Goal: Information Seeking & Learning: Learn about a topic

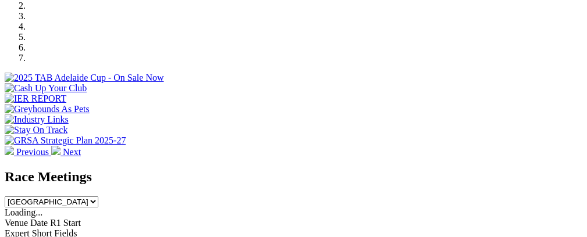
scroll to position [430, 0]
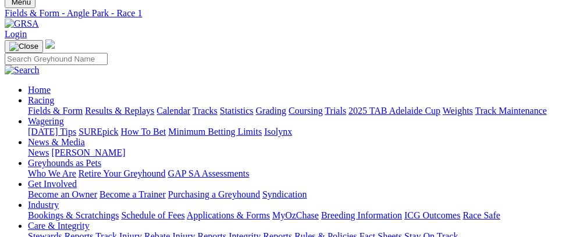
scroll to position [77, 0]
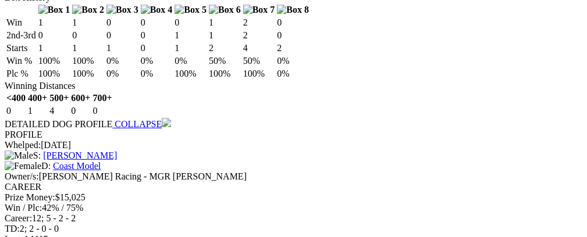
scroll to position [1096, 0]
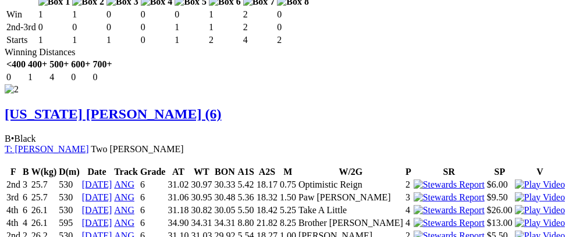
scroll to position [1413, 0]
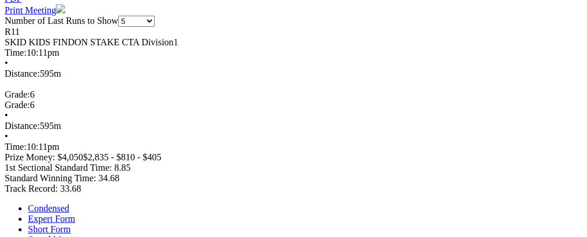
scroll to position [659, 0]
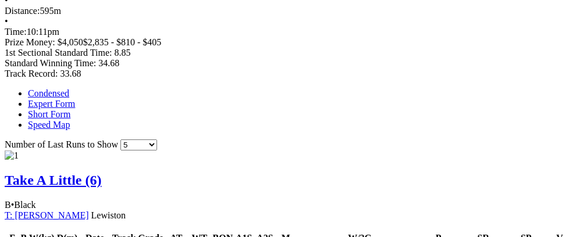
scroll to position [723, 0]
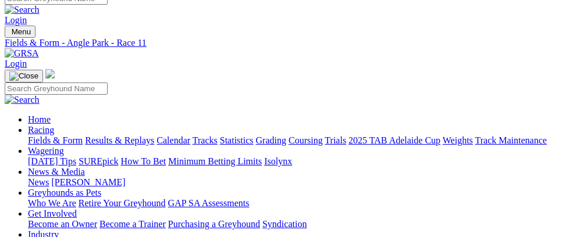
scroll to position [0, 0]
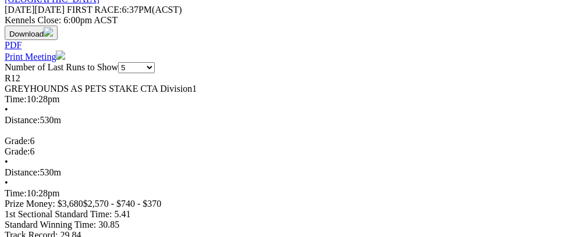
scroll to position [0, 44]
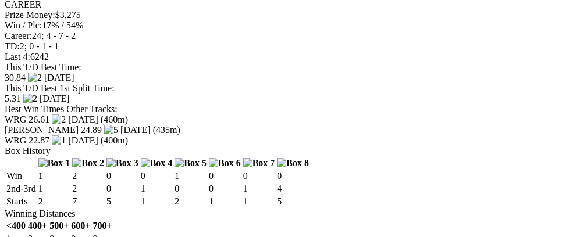
scroll to position [1223, 0]
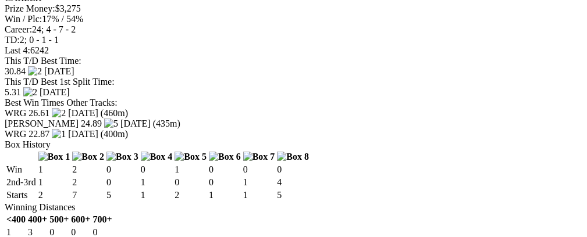
scroll to position [0, 0]
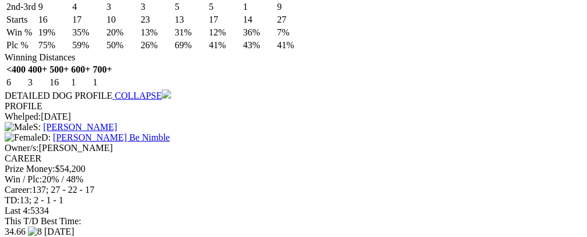
scroll to position [1406, 0]
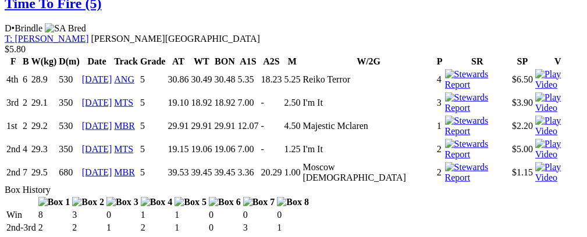
scroll to position [0, 31]
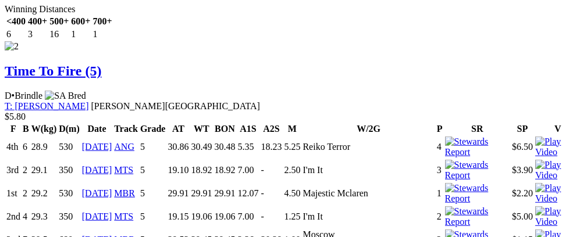
scroll to position [1756, 0]
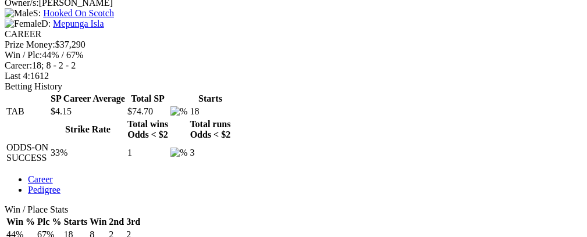
scroll to position [489, 0]
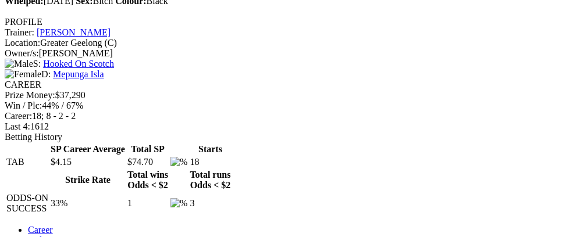
scroll to position [439, 0]
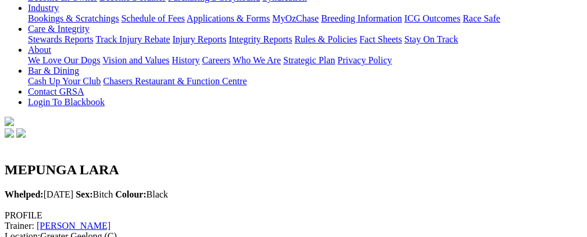
scroll to position [236, 0]
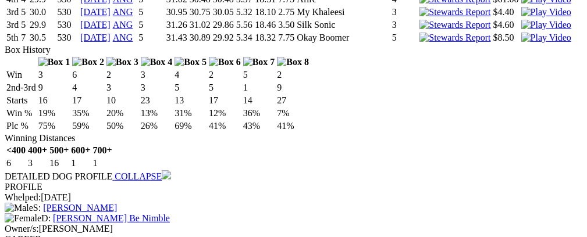
scroll to position [1378, 0]
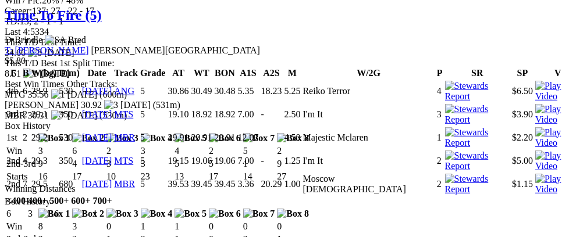
scroll to position [1637, 0]
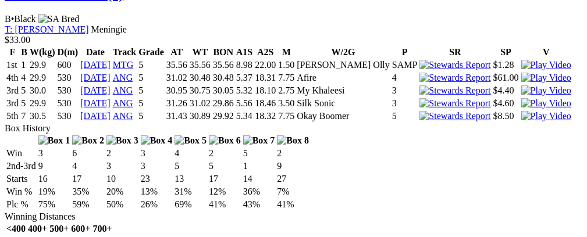
scroll to position [1261, 0]
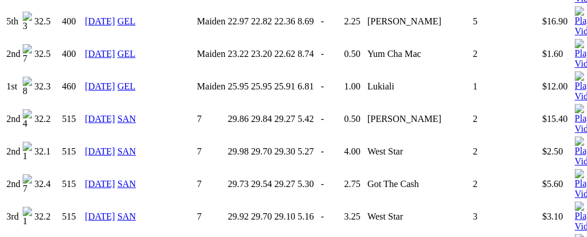
scroll to position [862, 0]
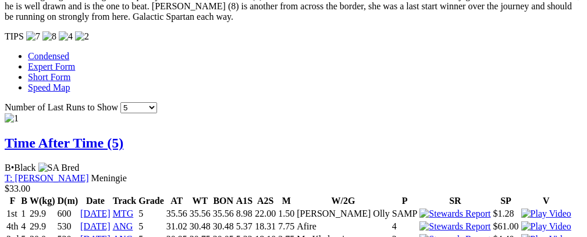
scroll to position [0, 54]
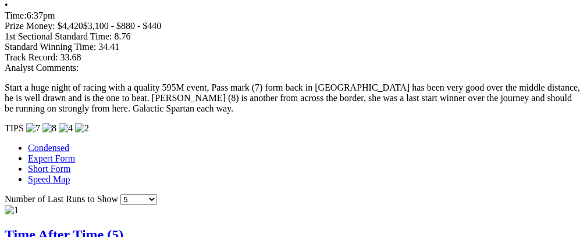
scroll to position [0, 0]
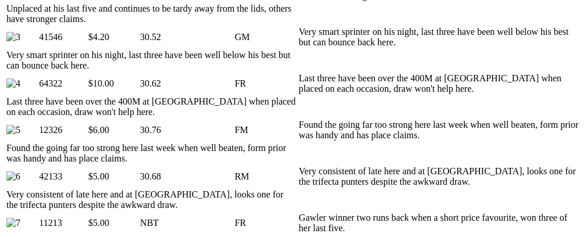
scroll to position [0, 61]
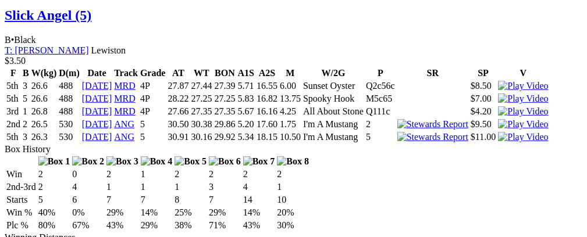
scroll to position [0, 40]
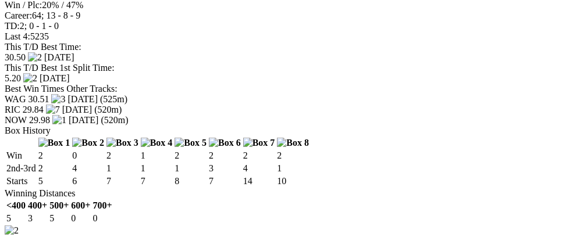
scroll to position [0, 51]
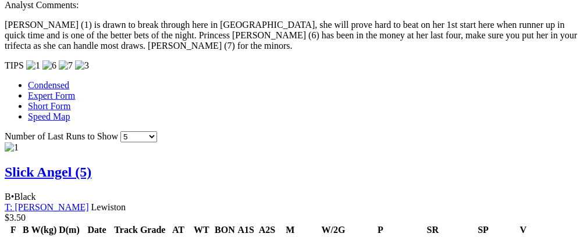
scroll to position [0, 47]
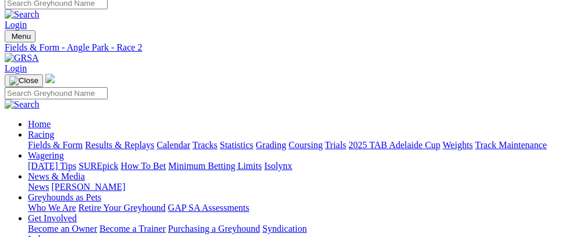
scroll to position [0, 0]
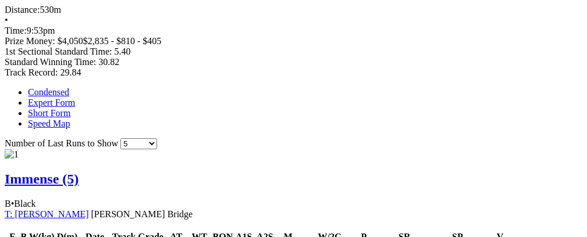
scroll to position [771, 0]
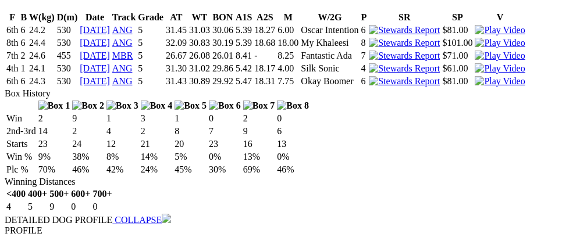
scroll to position [913, 0]
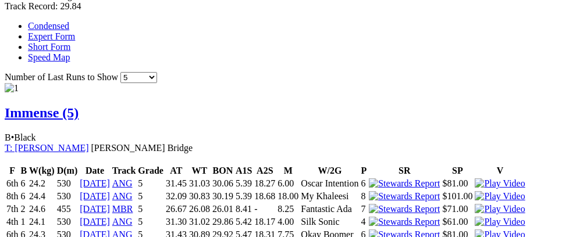
scroll to position [0, 56]
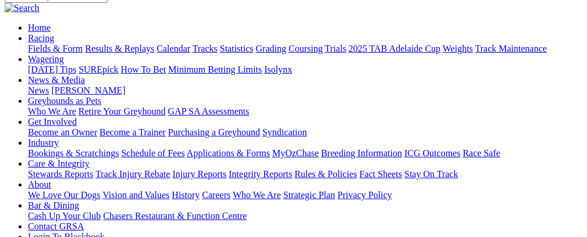
scroll to position [78, 0]
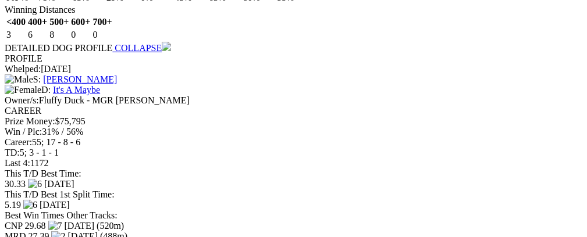
scroll to position [1531, 0]
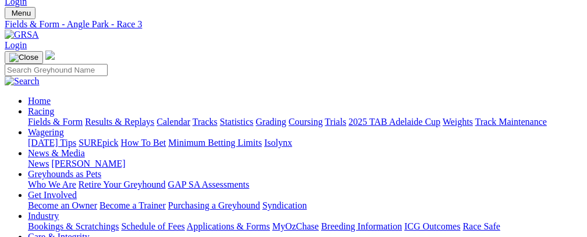
scroll to position [0, 0]
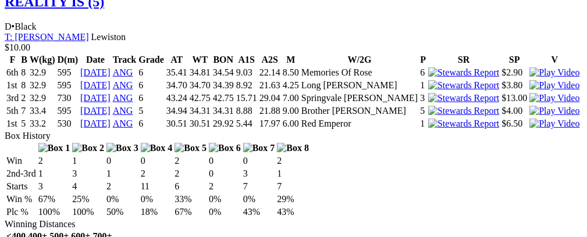
scroll to position [1296, 0]
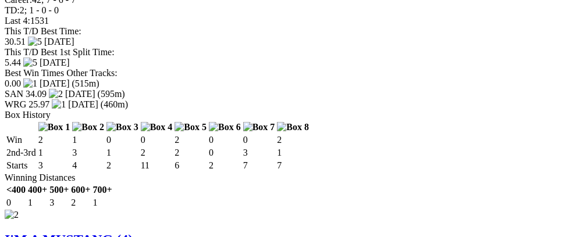
scroll to position [1633, 0]
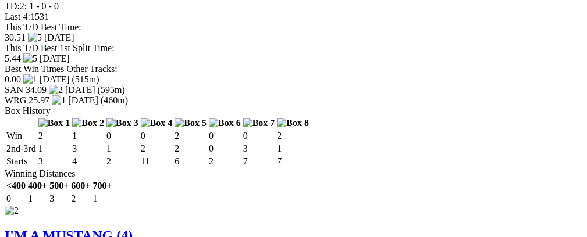
drag, startPoint x: 290, startPoint y: 111, endPoint x: 328, endPoint y: 114, distance: 38.0
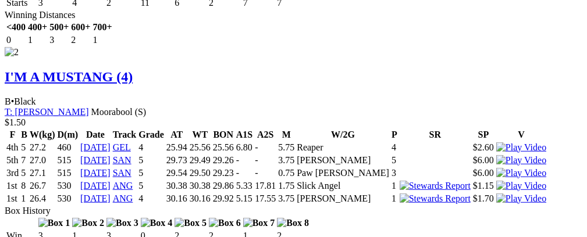
scroll to position [0, 0]
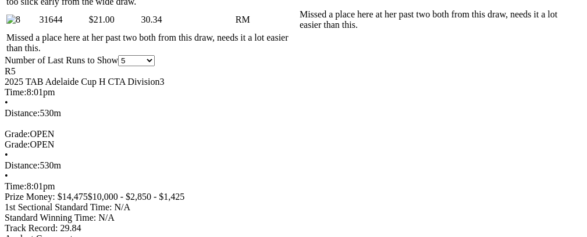
scroll to position [870, 0]
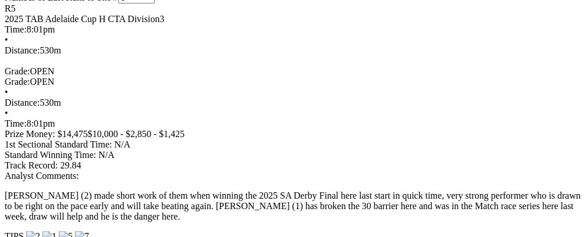
scroll to position [934, 0]
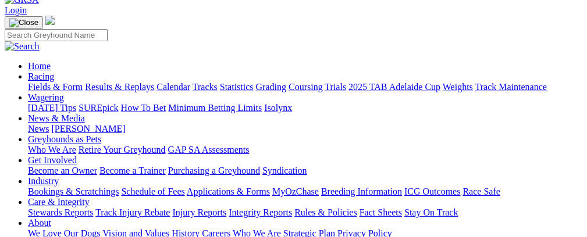
scroll to position [0, 0]
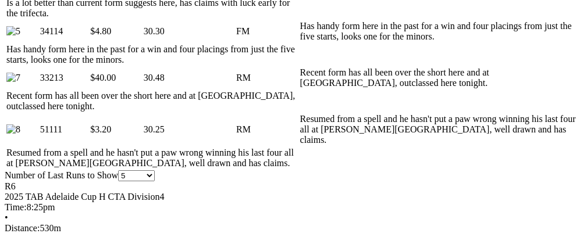
scroll to position [801, 0]
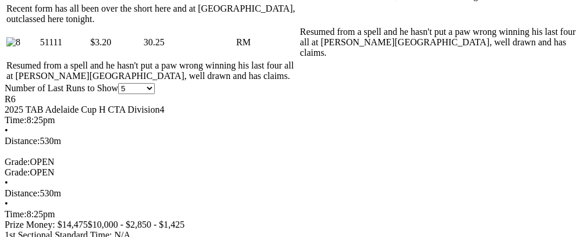
scroll to position [0, 40]
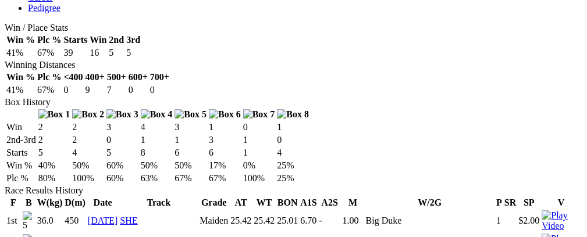
scroll to position [673, 0]
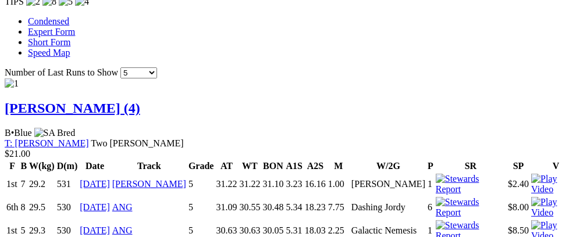
scroll to position [1207, 0]
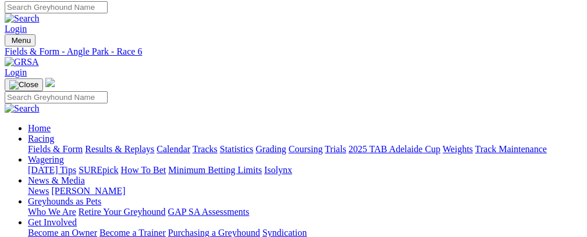
scroll to position [0, 0]
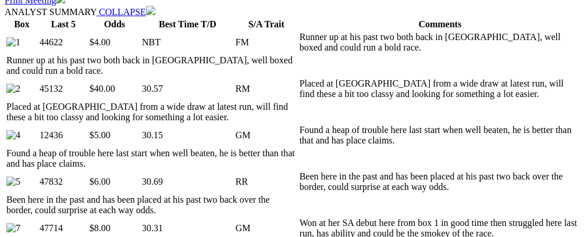
scroll to position [623, 0]
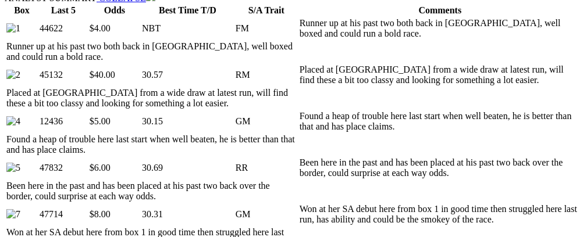
scroll to position [0, 37]
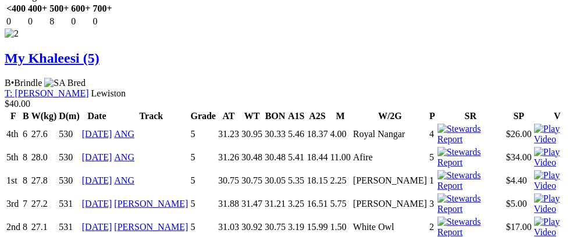
scroll to position [0, 70]
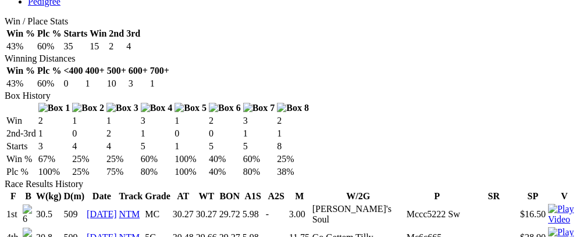
scroll to position [717, 0]
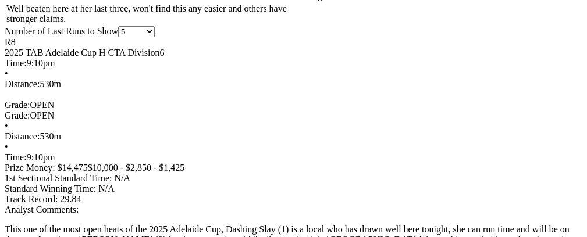
scroll to position [0, 38]
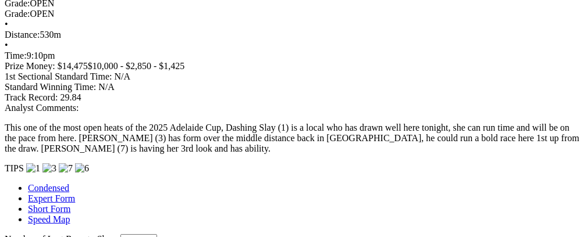
scroll to position [1068, 0]
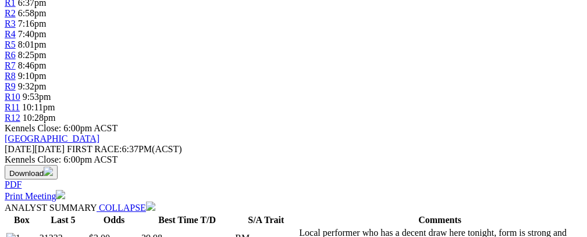
scroll to position [37, 0]
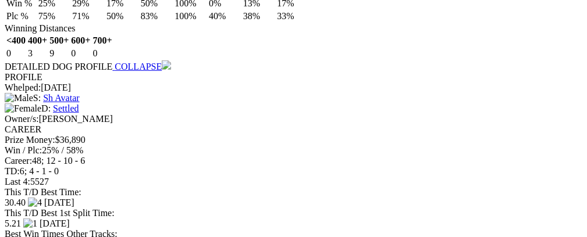
scroll to position [1499, 0]
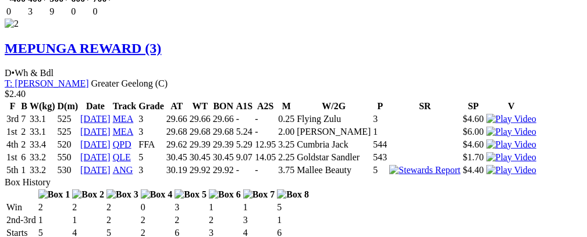
scroll to position [1855, 0]
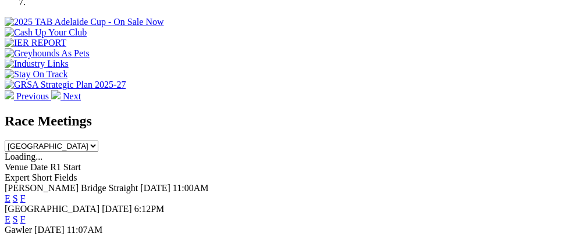
scroll to position [259, 0]
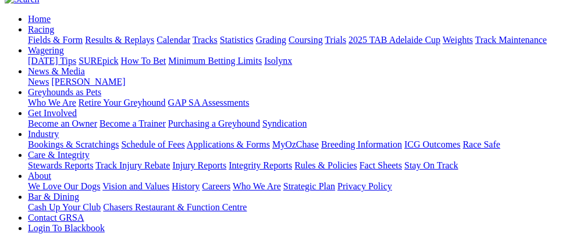
scroll to position [86, 0]
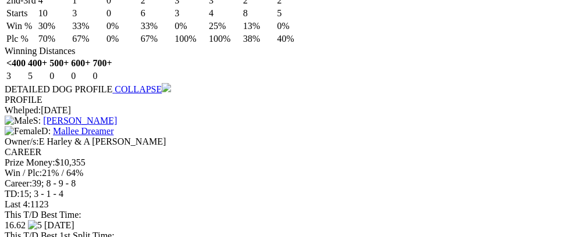
scroll to position [1478, 0]
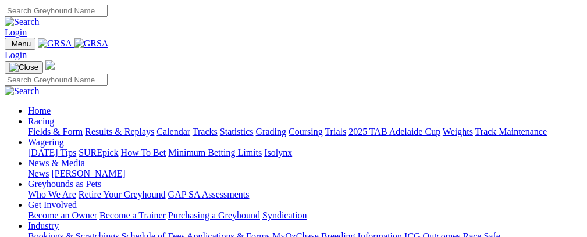
scroll to position [259, 0]
